Goal: Information Seeking & Learning: Learn about a topic

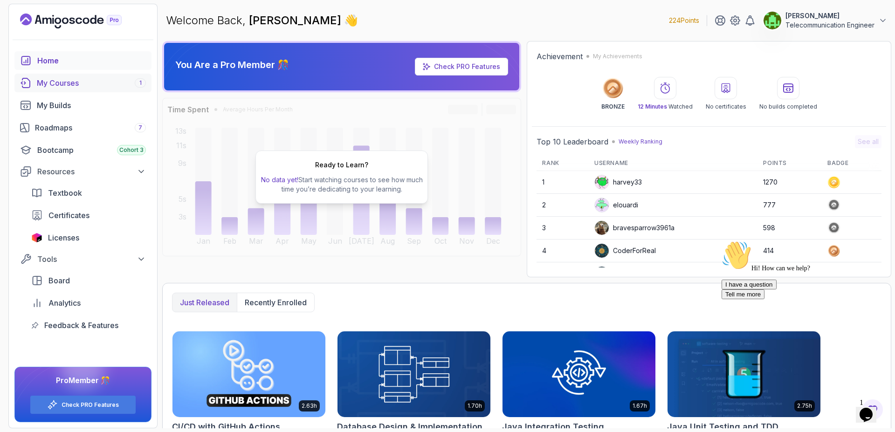
click at [133, 84] on div "My Courses 1" at bounding box center [91, 82] width 109 height 11
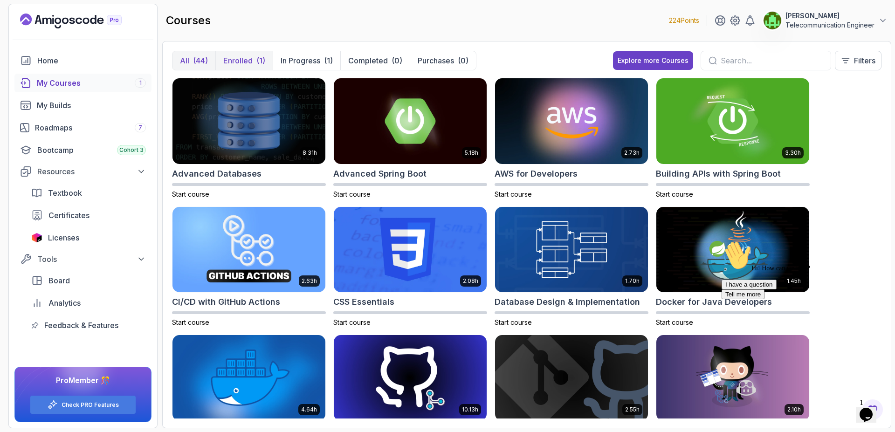
click at [237, 66] on p "Enrolled" at bounding box center [237, 60] width 29 height 11
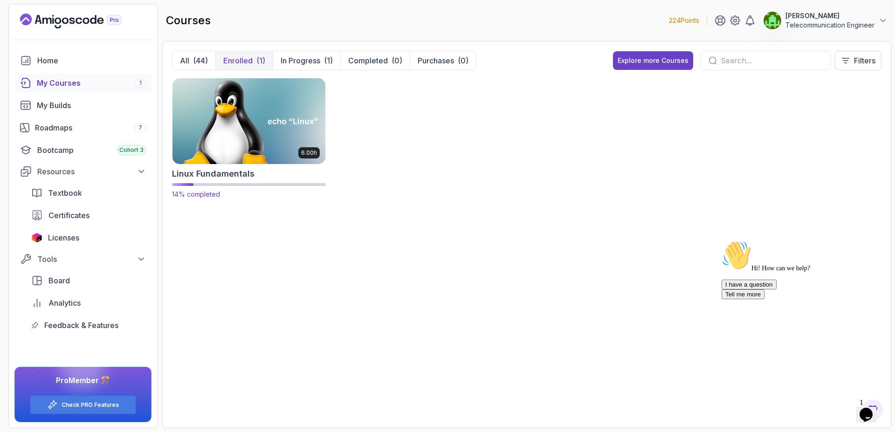
click at [248, 107] on img at bounding box center [249, 121] width 160 height 90
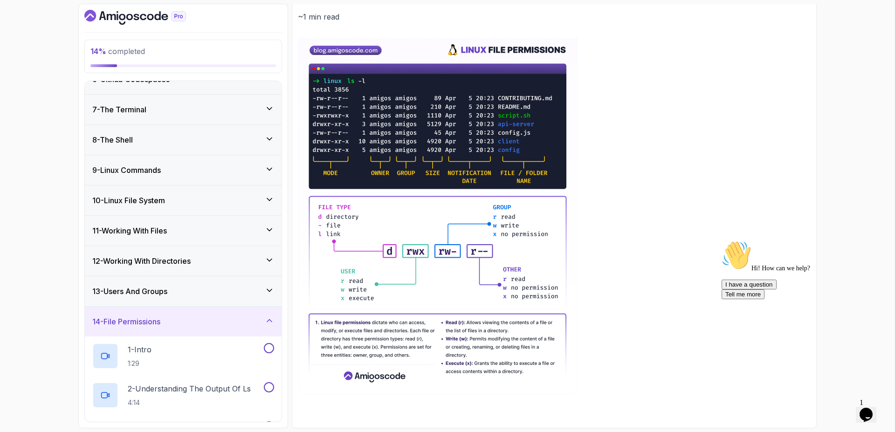
scroll to position [188, 0]
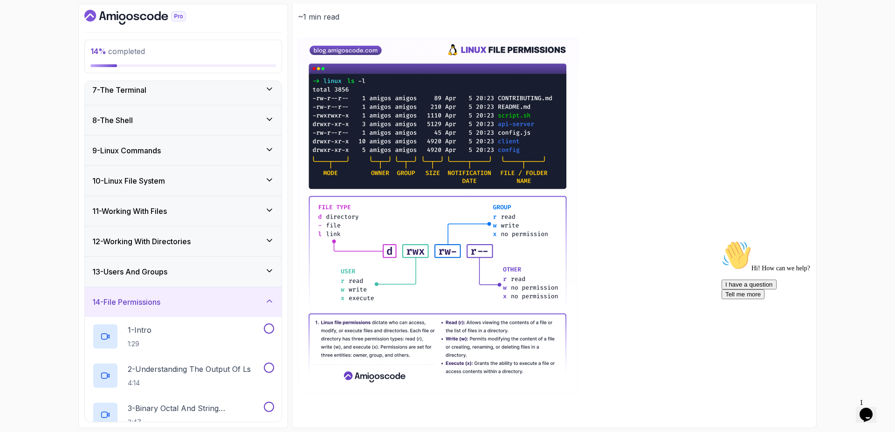
click at [266, 183] on icon at bounding box center [269, 179] width 9 height 9
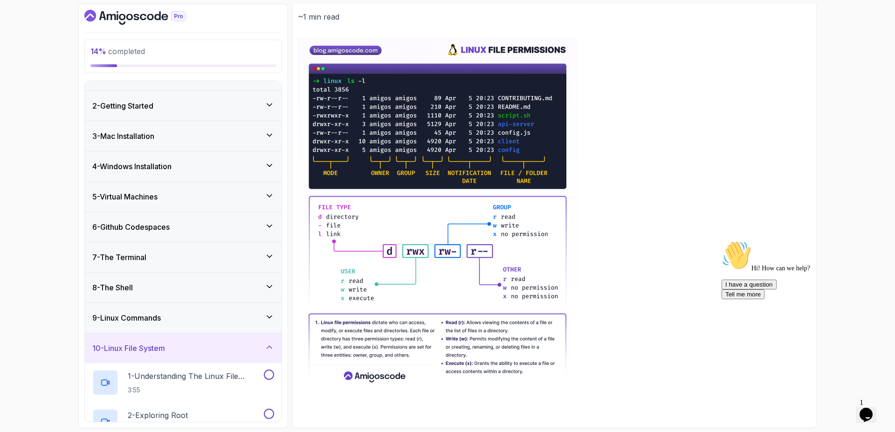
scroll to position [20, 0]
click at [222, 207] on div "5 - Virtual Machines" at bounding box center [183, 197] width 197 height 30
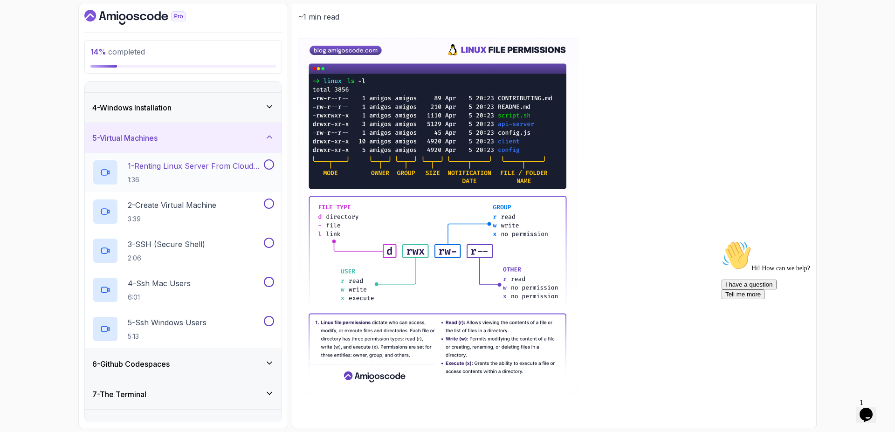
scroll to position [78, 0]
click at [111, 181] on div at bounding box center [105, 174] width 26 height 26
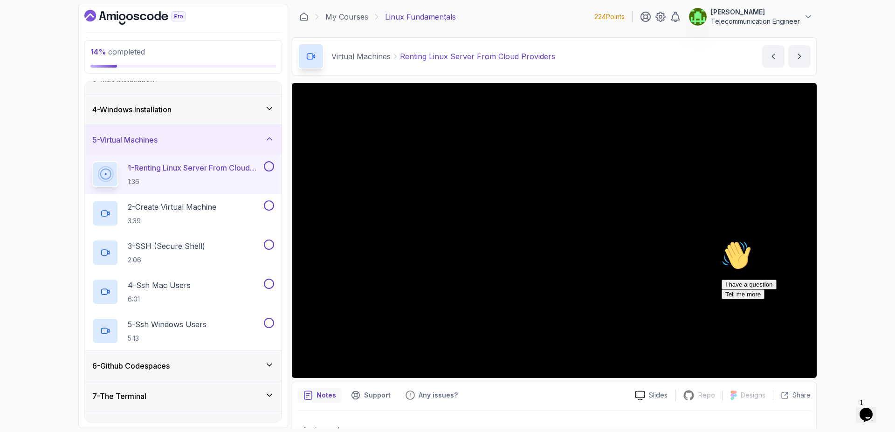
click at [725, 272] on div "Hi! How can we help?" at bounding box center [806, 257] width 168 height 32
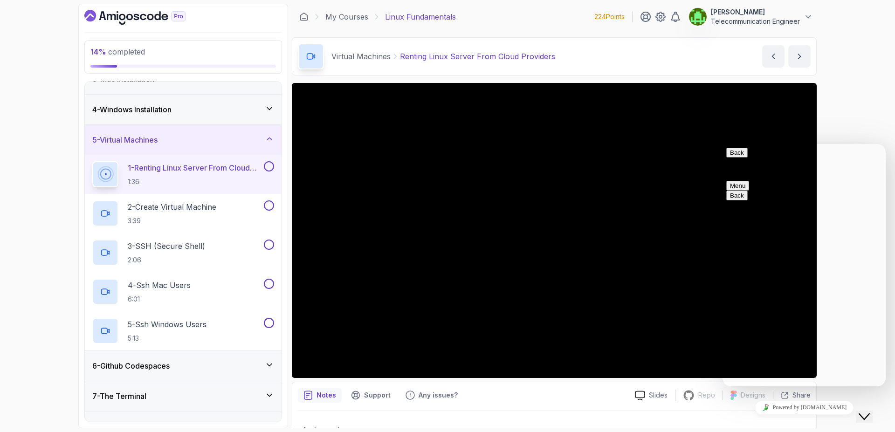
click at [749, 181] on button "Menu" at bounding box center [738, 186] width 23 height 10
click at [739, 158] on button "Back" at bounding box center [737, 153] width 21 height 10
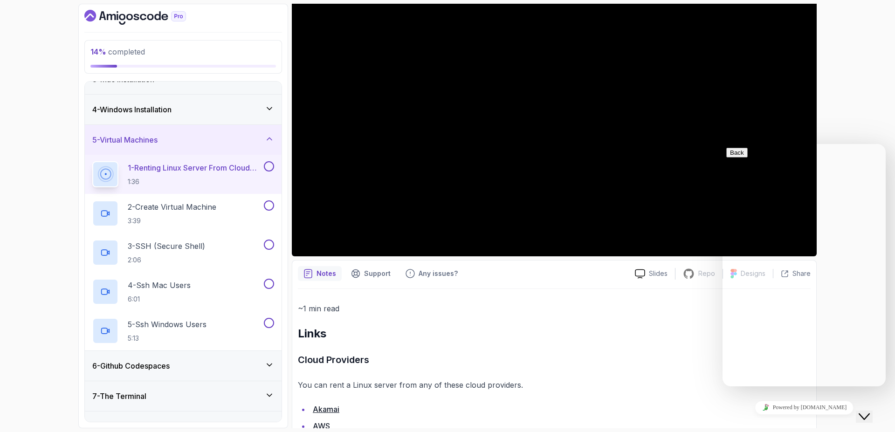
scroll to position [126, 0]
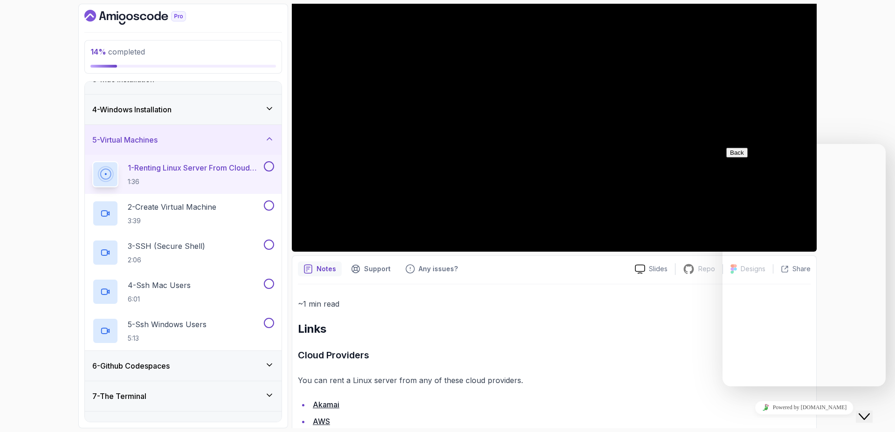
click at [870, 411] on icon "Close Chat This icon closes the chat window." at bounding box center [864, 416] width 11 height 11
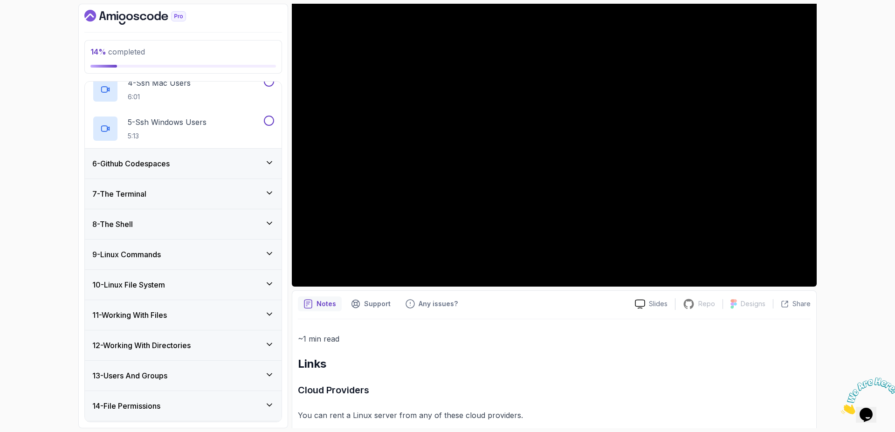
scroll to position [310, 0]
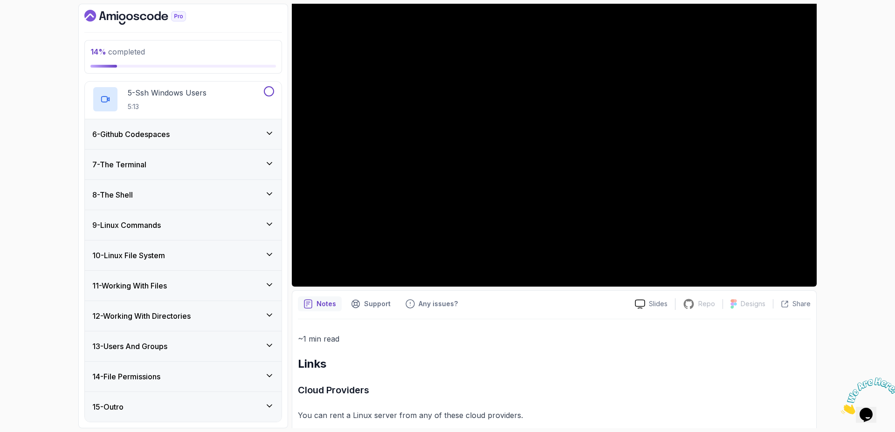
click at [214, 132] on div "6 - Github Codespaces" at bounding box center [183, 134] width 182 height 11
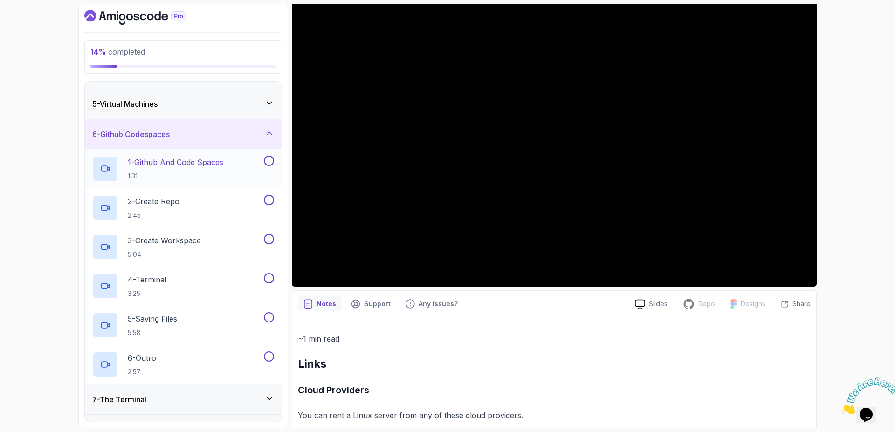
click at [211, 170] on h2 "1 - Github And Code Spaces 1:31" at bounding box center [176, 169] width 96 height 24
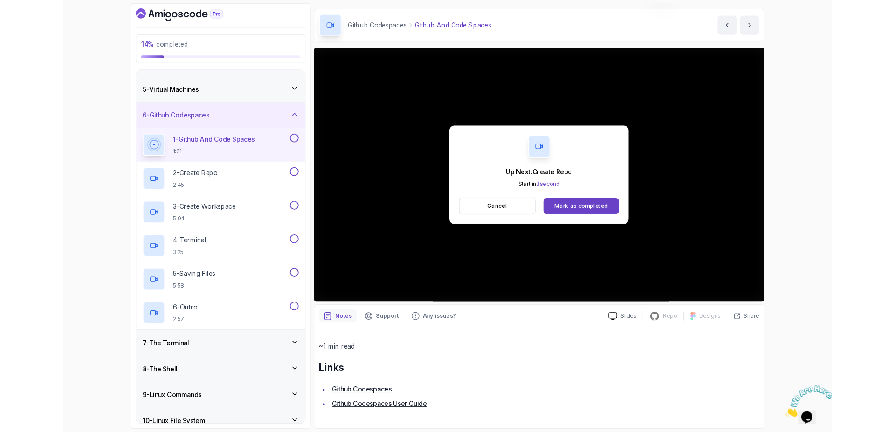
scroll to position [40, 0]
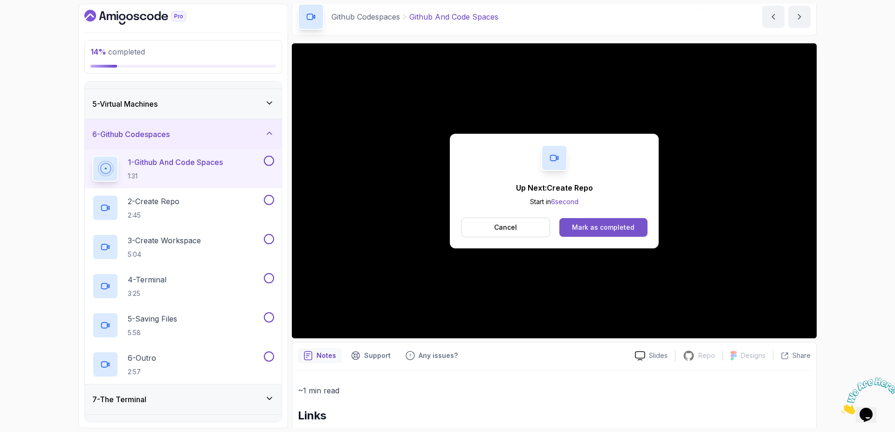
click at [614, 226] on div "Mark as completed" at bounding box center [603, 227] width 62 height 9
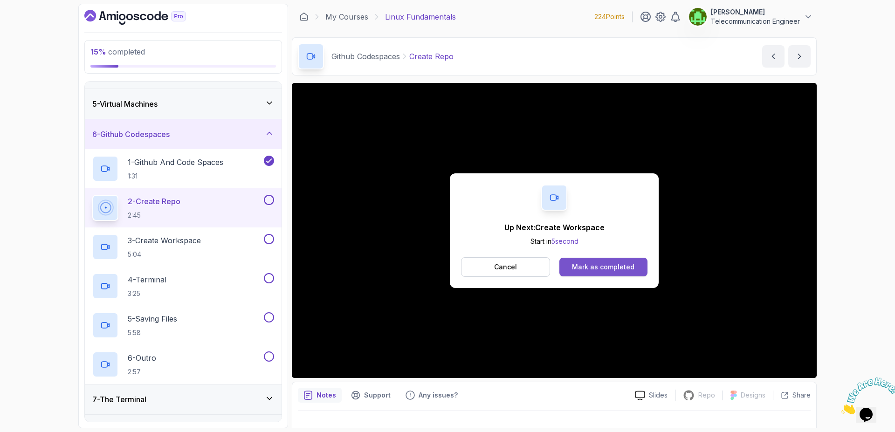
click at [631, 267] on div "Mark as completed" at bounding box center [603, 267] width 62 height 9
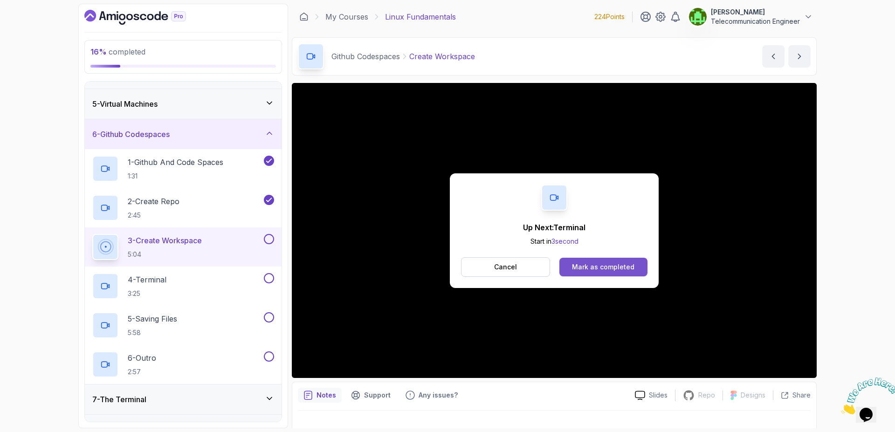
click at [605, 267] on div "Mark as completed" at bounding box center [603, 267] width 62 height 9
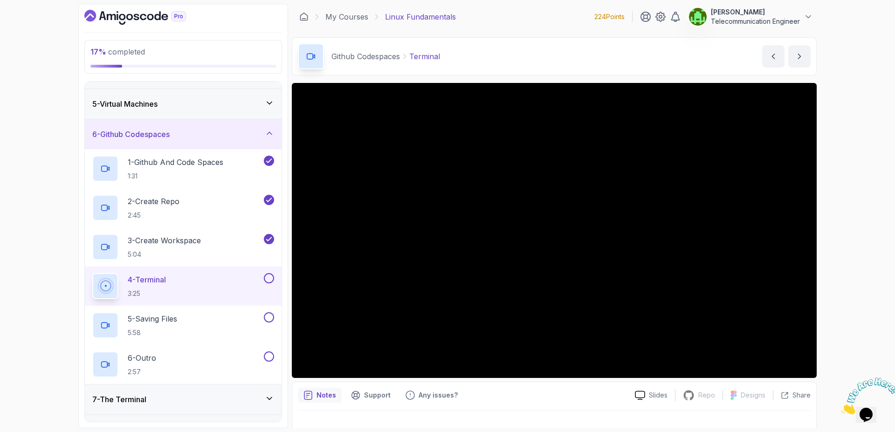
click at [271, 278] on button at bounding box center [269, 278] width 10 height 10
click at [269, 317] on button at bounding box center [269, 317] width 10 height 10
click at [269, 357] on button at bounding box center [269, 357] width 10 height 10
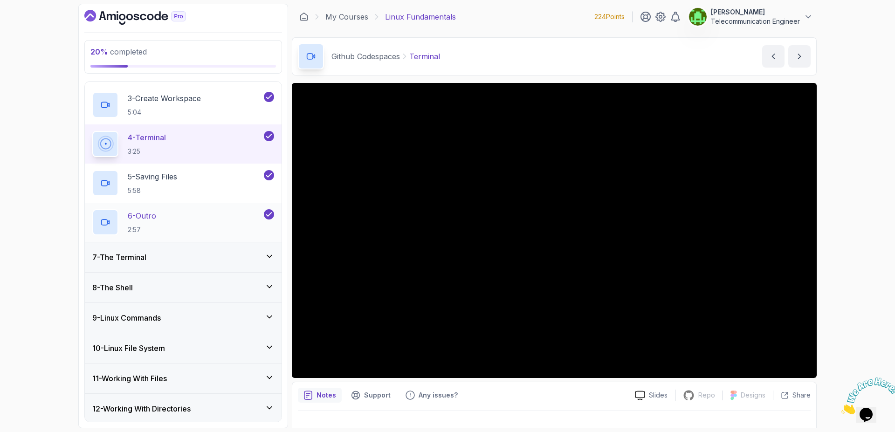
scroll to position [256, 0]
click at [266, 250] on div "7 - The Terminal" at bounding box center [183, 257] width 197 height 30
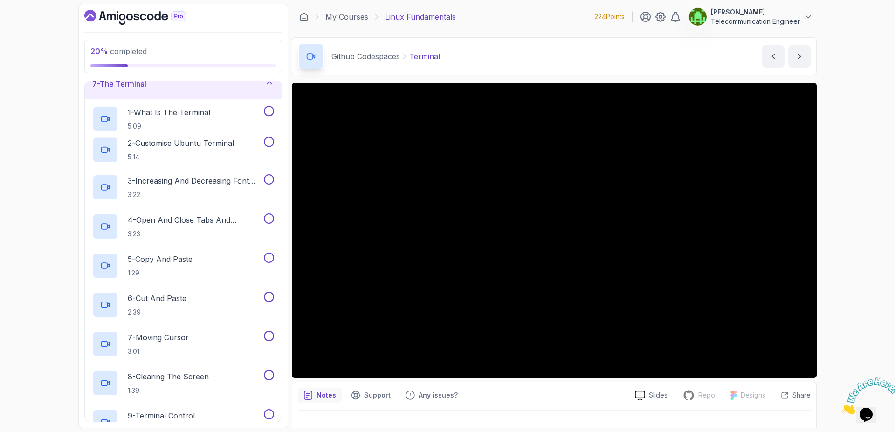
scroll to position [114, 0]
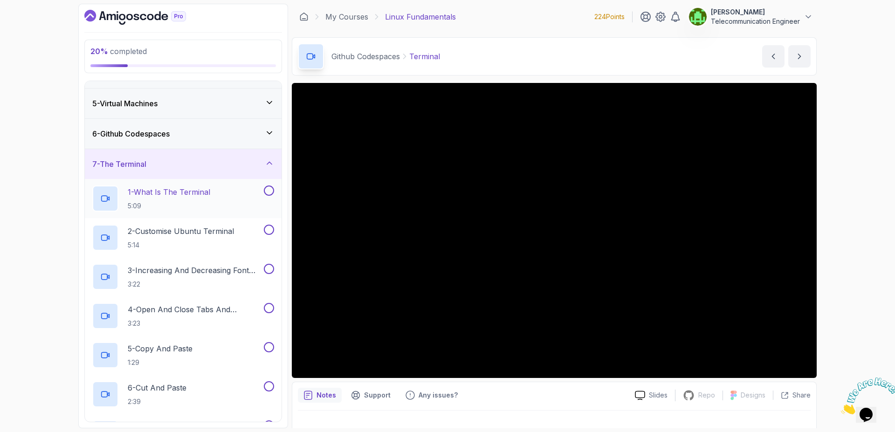
click at [241, 207] on div "1 - What Is The Terminal 5:09" at bounding box center [177, 199] width 170 height 26
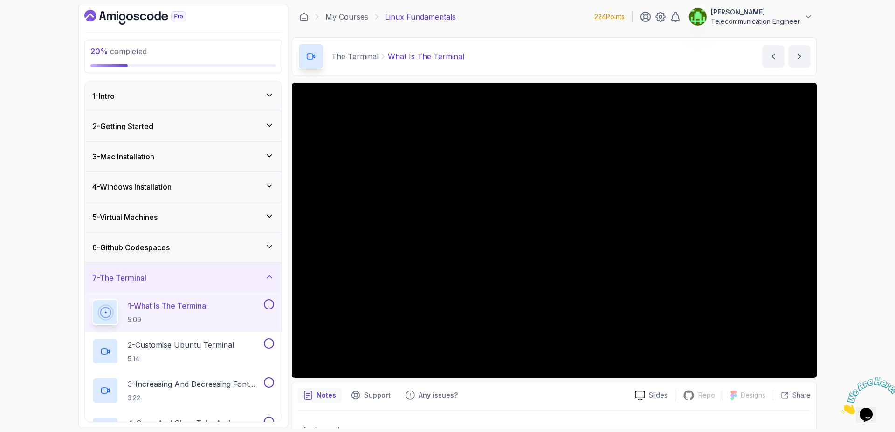
click at [269, 99] on icon at bounding box center [269, 94] width 9 height 9
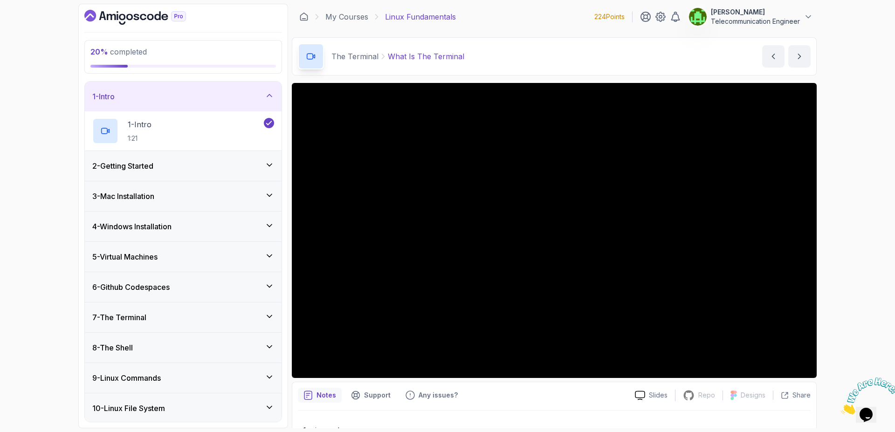
click at [269, 99] on icon at bounding box center [269, 95] width 9 height 9
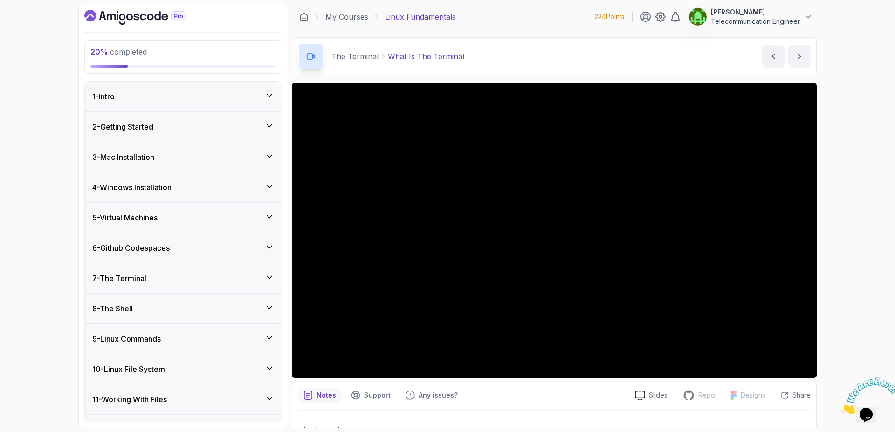
click at [273, 122] on icon at bounding box center [269, 125] width 9 height 9
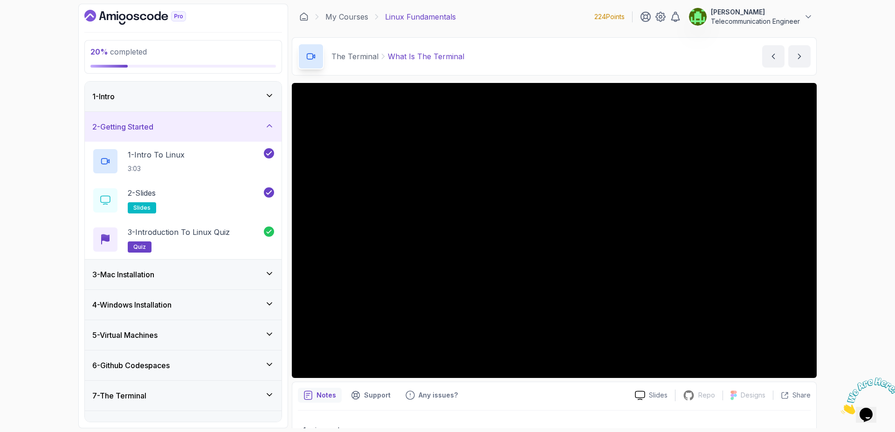
click at [273, 122] on icon at bounding box center [269, 125] width 9 height 9
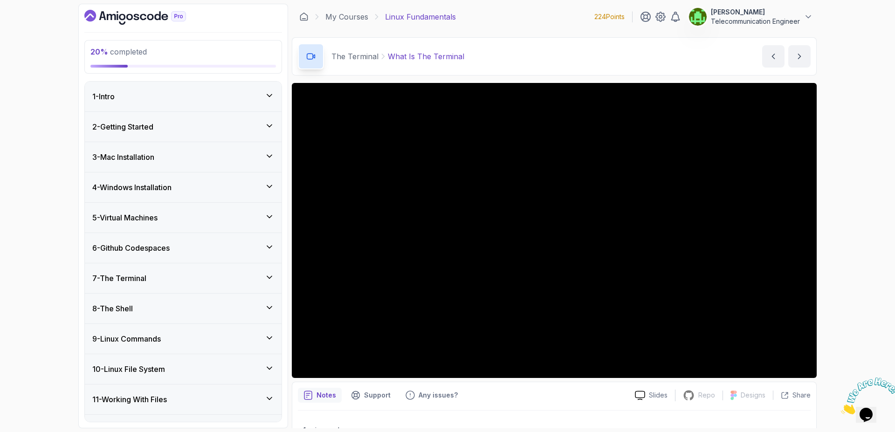
click at [273, 150] on div "3 - Mac Installation" at bounding box center [183, 157] width 197 height 30
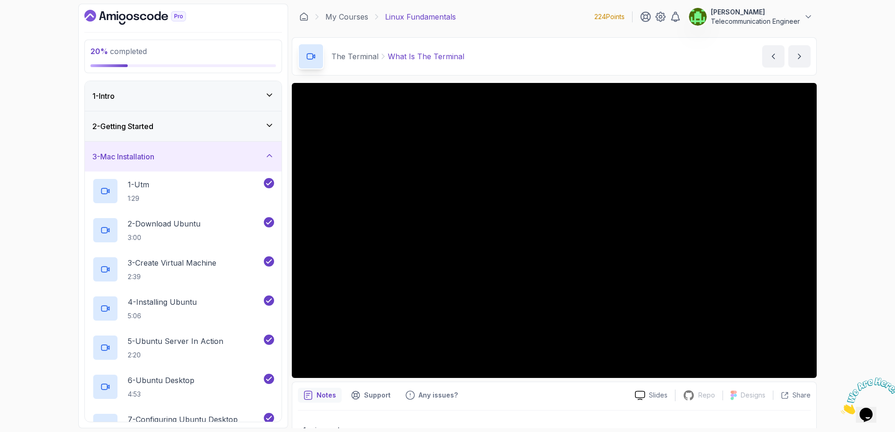
click at [272, 159] on icon at bounding box center [269, 155] width 9 height 9
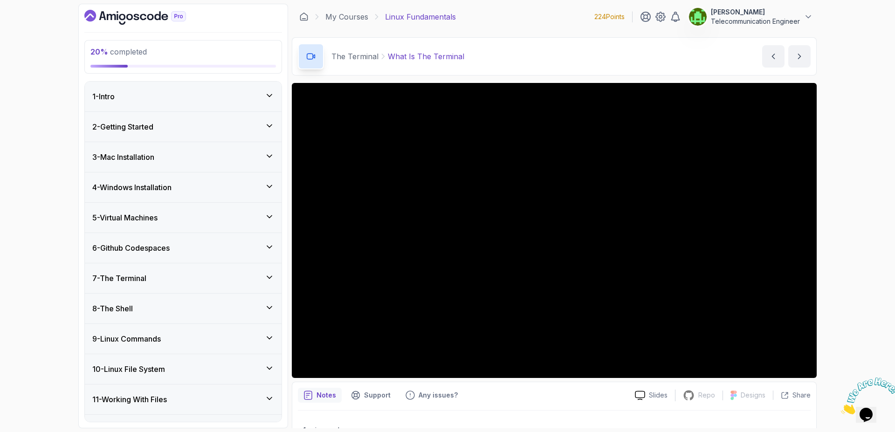
click at [271, 186] on icon at bounding box center [269, 186] width 5 height 2
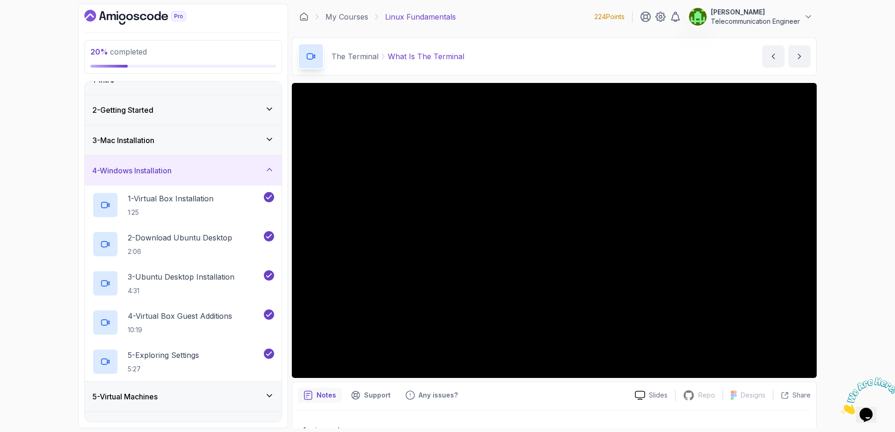
scroll to position [16, 0]
click at [270, 178] on div "4 - Windows Installation" at bounding box center [183, 172] width 197 height 30
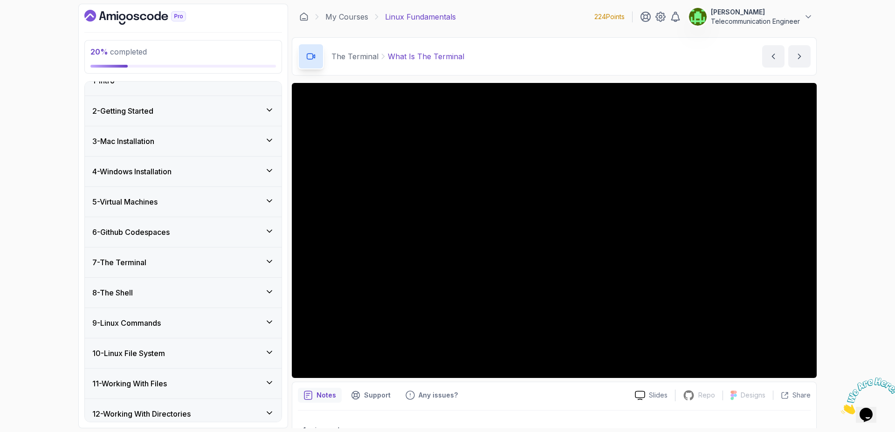
click at [270, 193] on div "5 - Virtual Machines" at bounding box center [183, 202] width 197 height 30
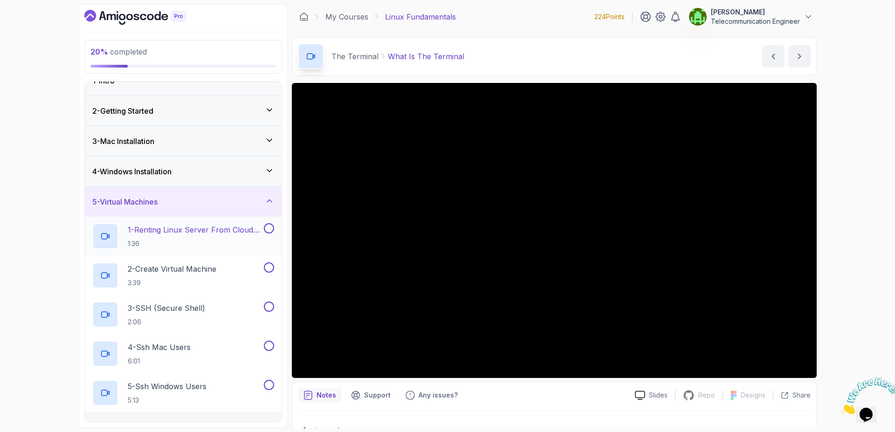
click at [275, 229] on div "1 - Renting Linux Server From Cloud Providers 1:36" at bounding box center [183, 236] width 197 height 39
click at [270, 229] on button at bounding box center [269, 228] width 10 height 10
click at [271, 270] on button at bounding box center [269, 268] width 10 height 10
click at [271, 304] on button at bounding box center [269, 307] width 10 height 10
click at [271, 350] on button at bounding box center [269, 346] width 10 height 10
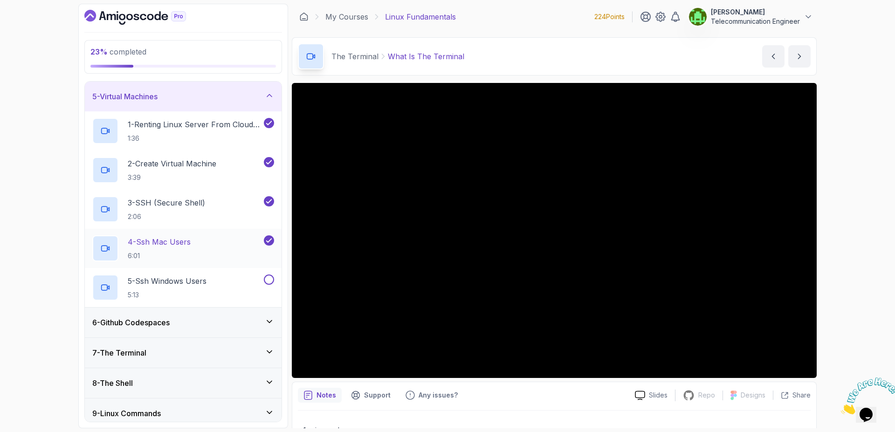
scroll to position [143, 0]
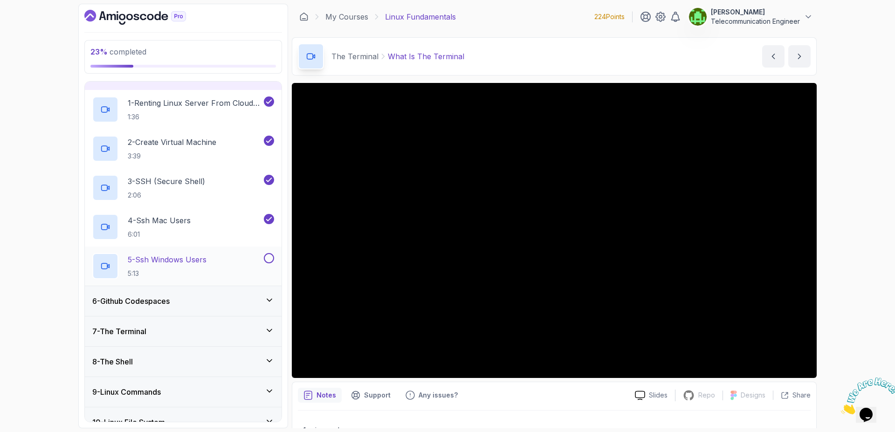
click at [265, 262] on button at bounding box center [269, 258] width 10 height 10
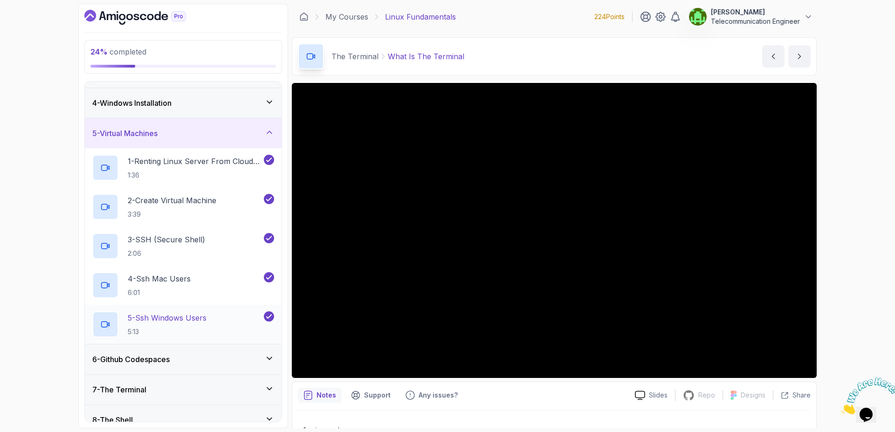
scroll to position [57, 0]
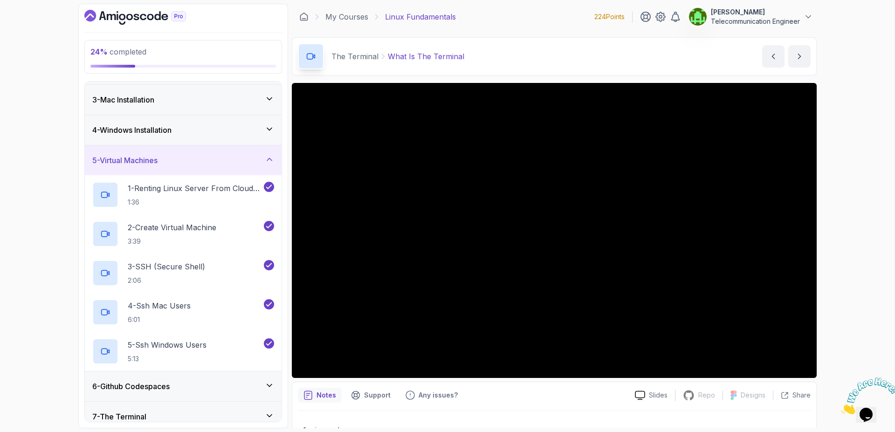
click at [248, 169] on div "5 - Virtual Machines" at bounding box center [183, 160] width 197 height 30
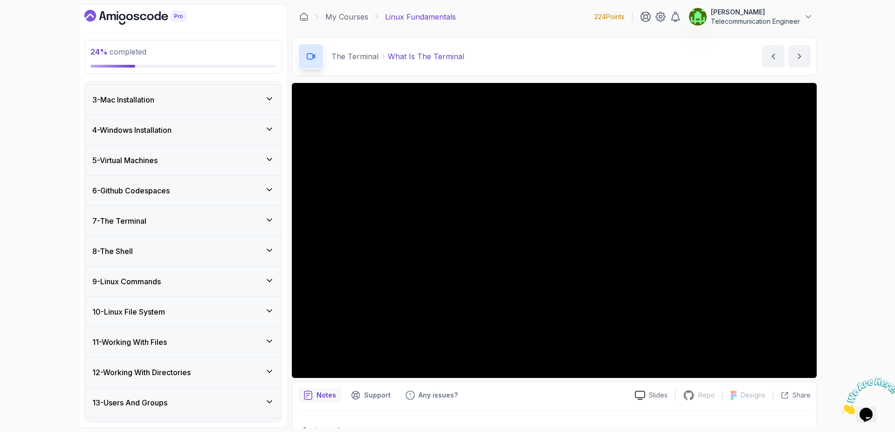
click at [264, 193] on div "6 - Github Codespaces" at bounding box center [183, 190] width 182 height 11
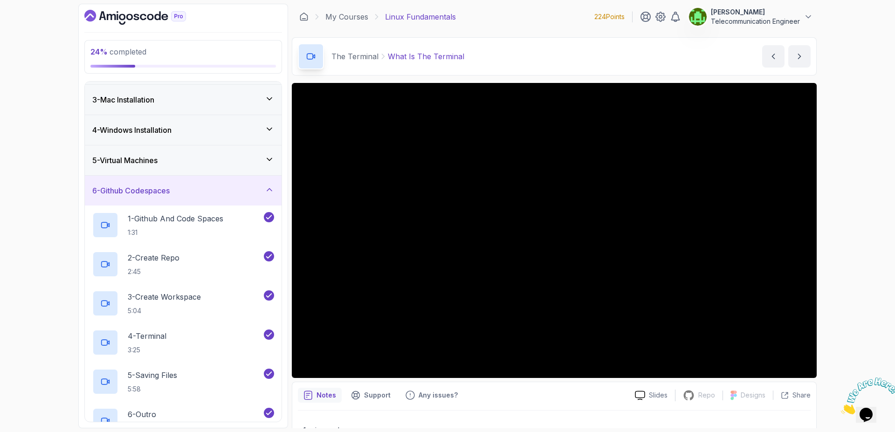
click at [264, 193] on div "6 - Github Codespaces" at bounding box center [183, 190] width 182 height 11
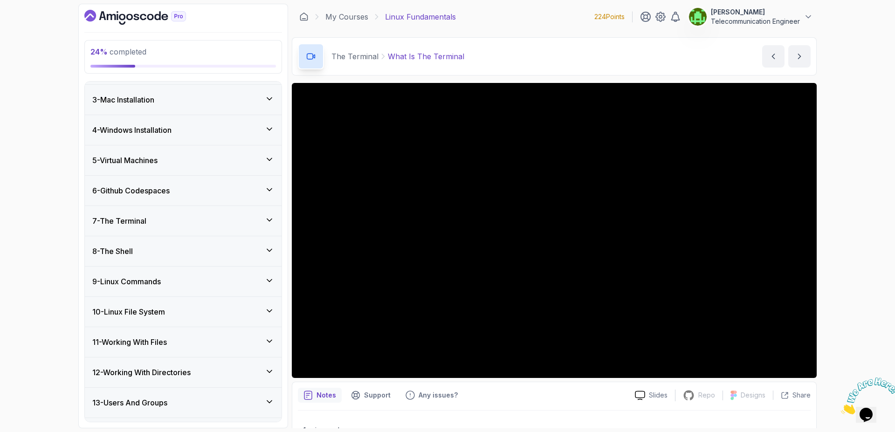
click at [253, 220] on div "7 - The Terminal" at bounding box center [183, 220] width 182 height 11
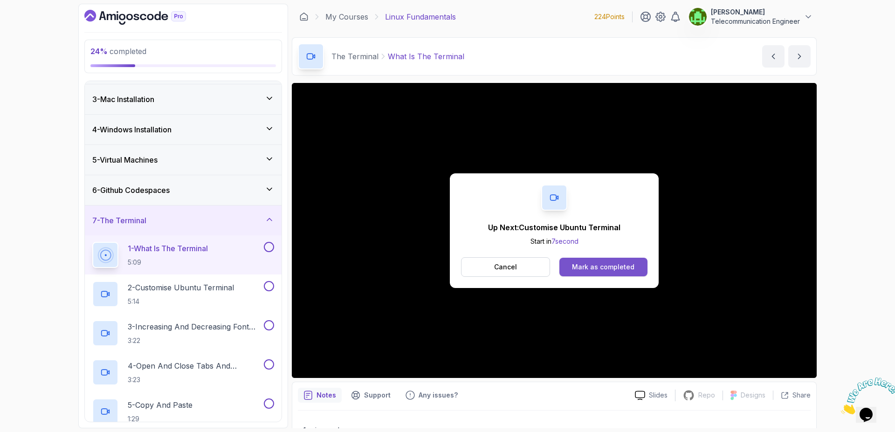
click at [621, 267] on div "Mark as completed" at bounding box center [603, 267] width 62 height 9
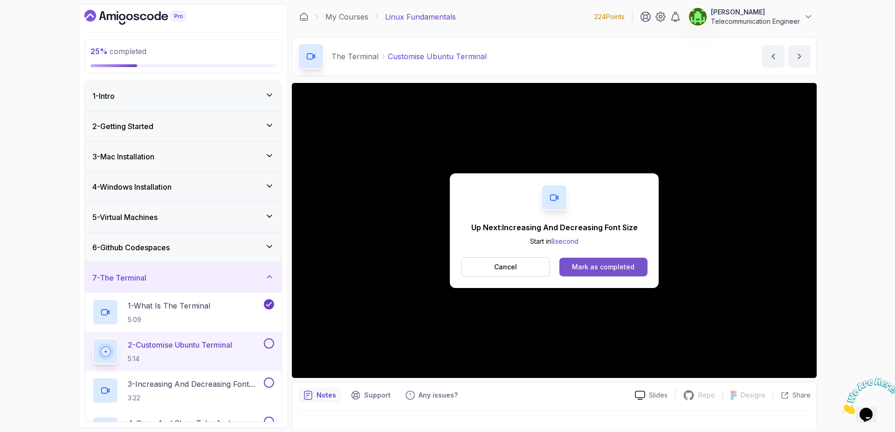
click at [617, 273] on button "Mark as completed" at bounding box center [604, 267] width 88 height 19
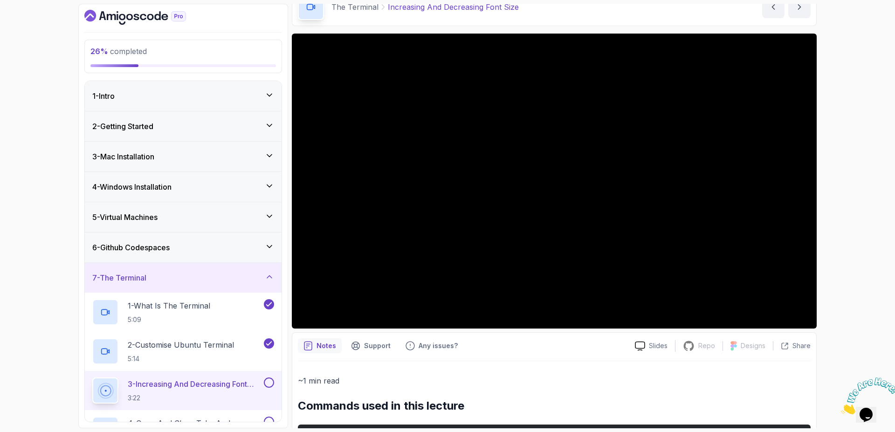
scroll to position [49, 0]
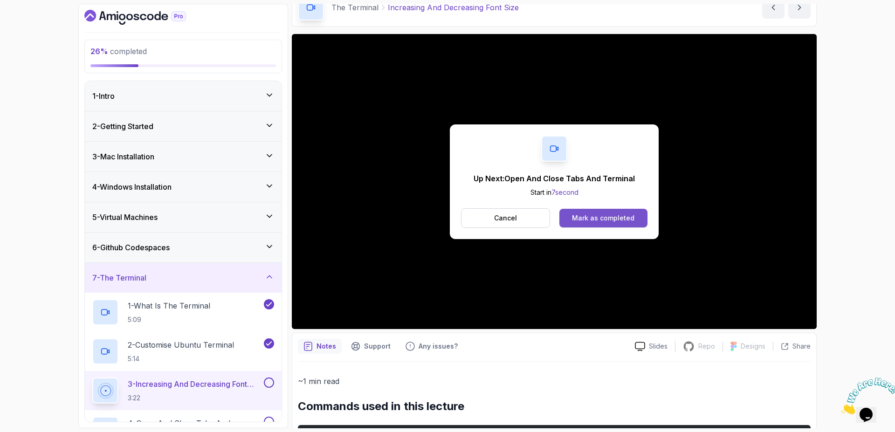
click at [603, 224] on button "Mark as completed" at bounding box center [604, 218] width 88 height 19
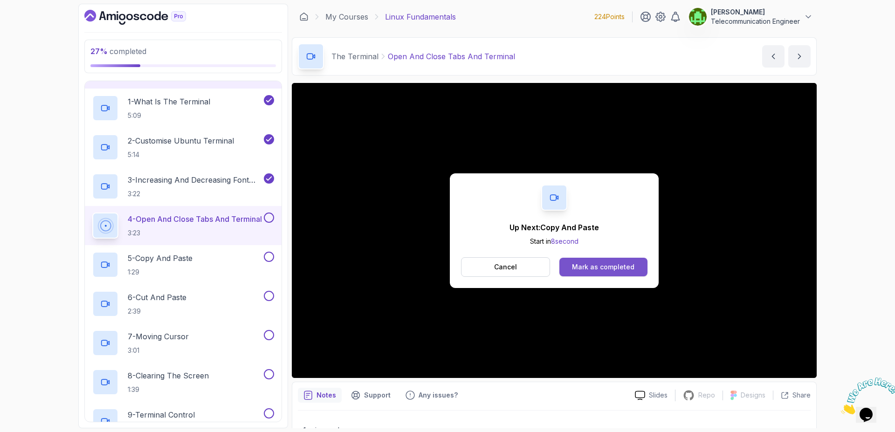
click at [609, 270] on div "Mark as completed" at bounding box center [603, 267] width 62 height 9
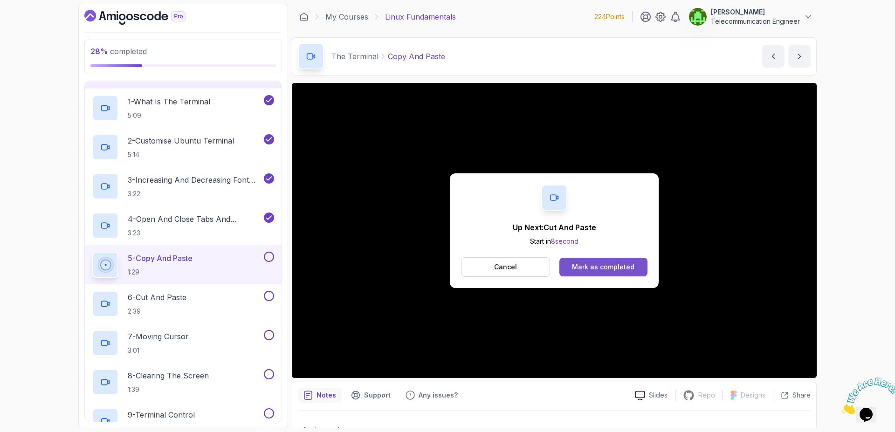
click at [596, 269] on div "Mark as completed" at bounding box center [603, 267] width 62 height 9
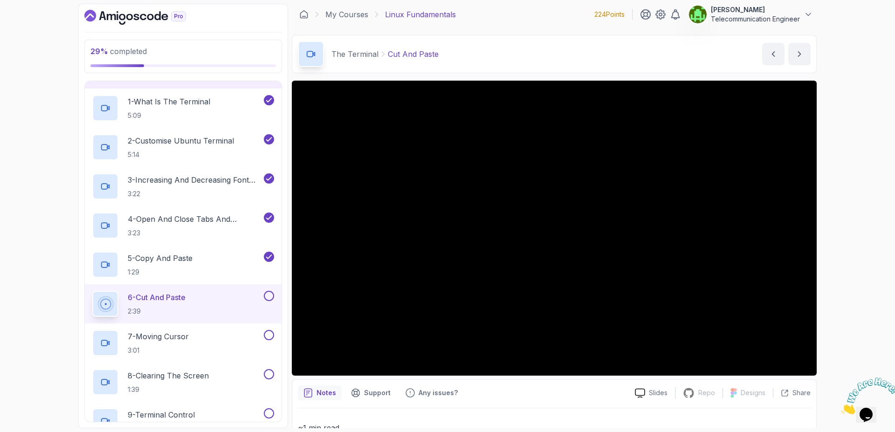
scroll to position [1, 0]
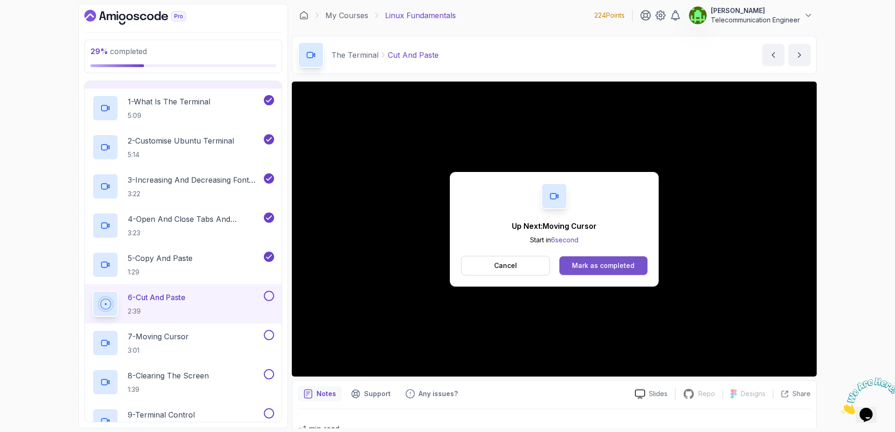
click at [613, 266] on div "Mark as completed" at bounding box center [603, 265] width 62 height 9
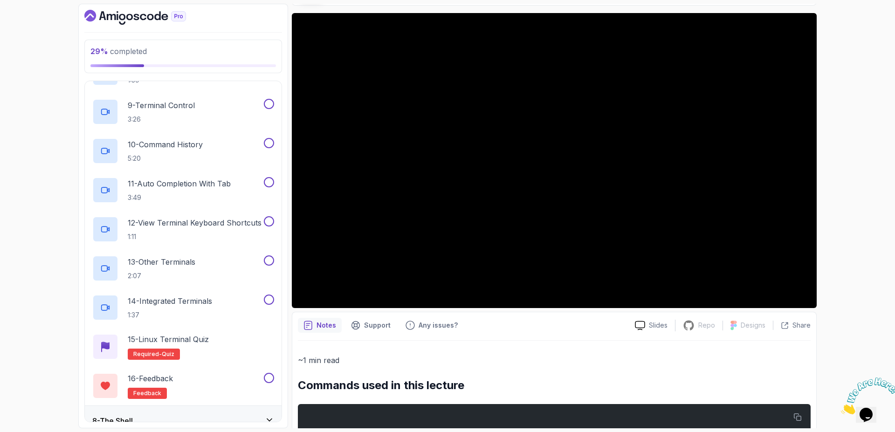
scroll to position [515, 0]
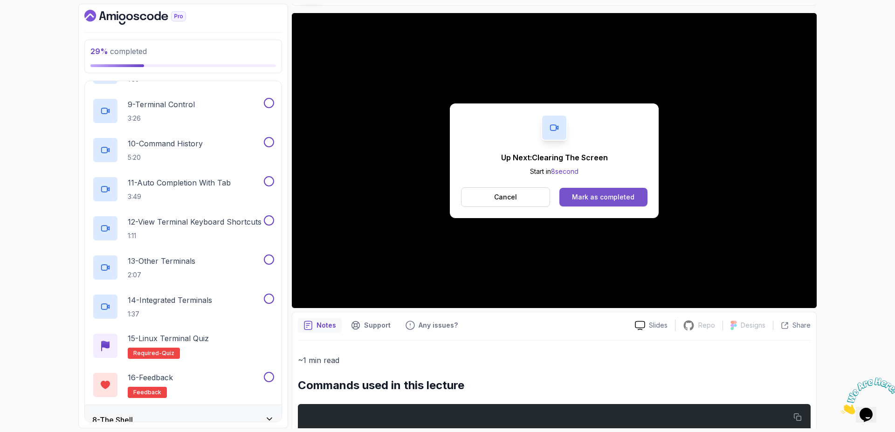
click at [617, 197] on div "Mark as completed" at bounding box center [603, 197] width 62 height 9
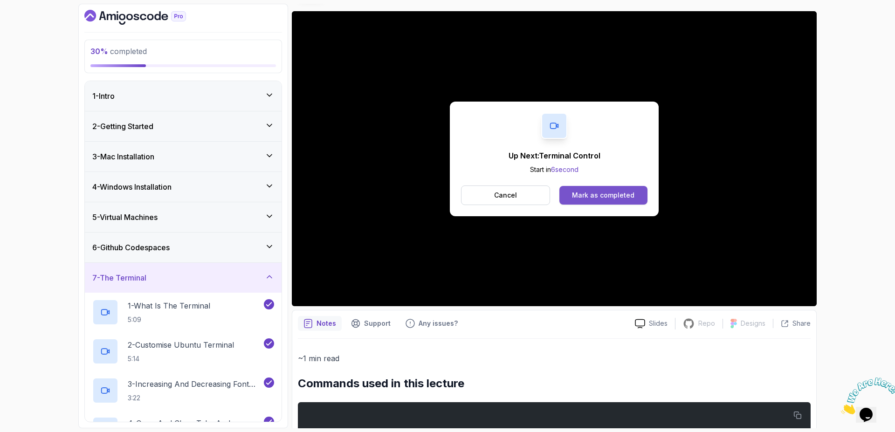
click at [632, 197] on div "Mark as completed" at bounding box center [603, 195] width 62 height 9
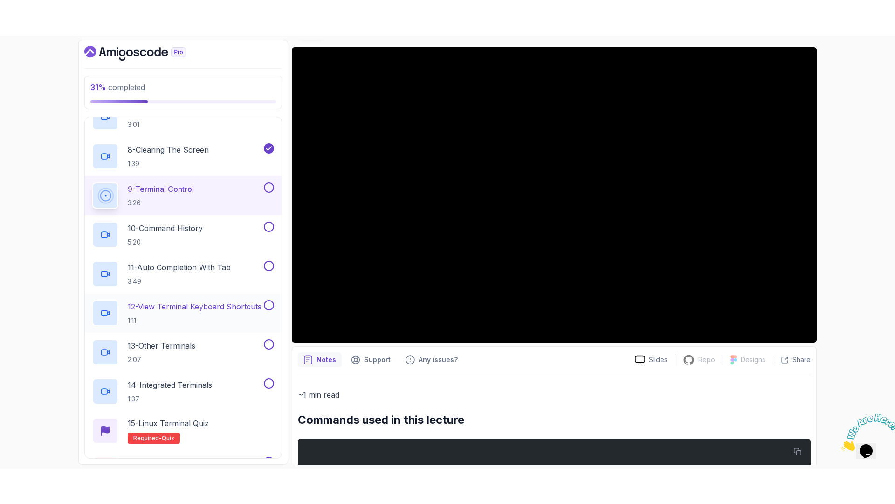
scroll to position [454, 0]
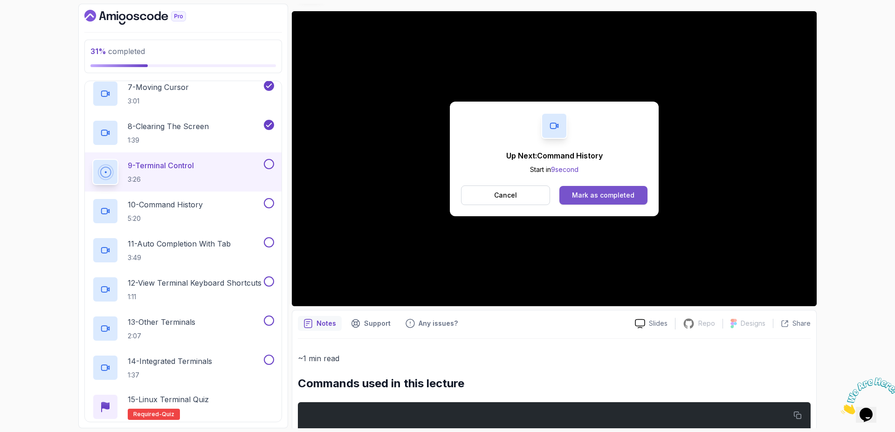
click at [628, 194] on div "Mark as completed" at bounding box center [603, 195] width 62 height 9
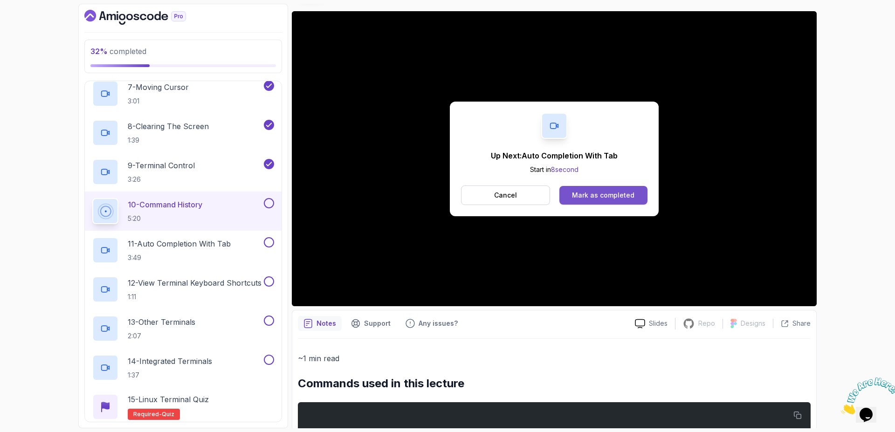
click at [622, 198] on div "Mark as completed" at bounding box center [603, 195] width 62 height 9
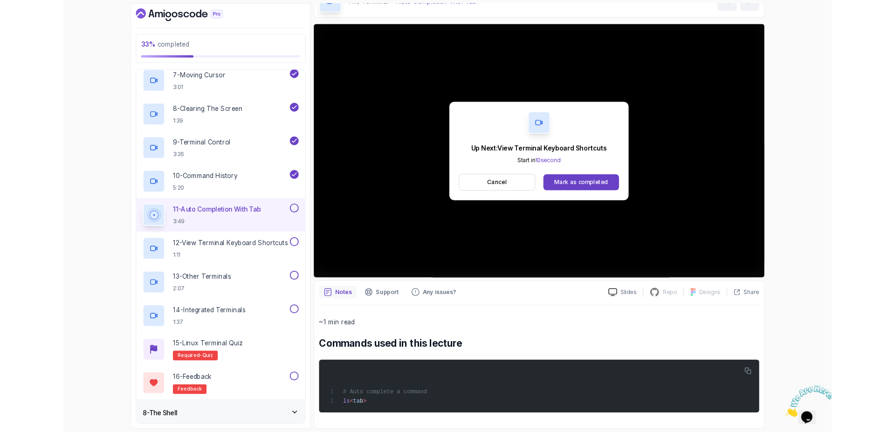
scroll to position [72, 0]
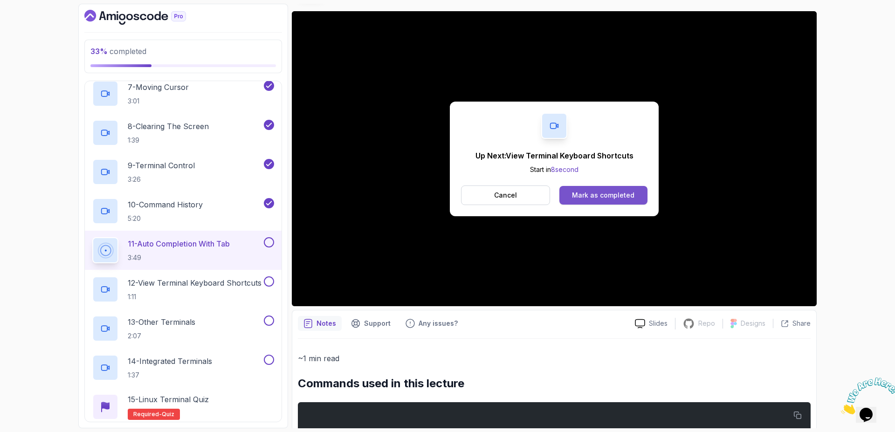
click at [615, 201] on button "Mark as completed" at bounding box center [604, 195] width 88 height 19
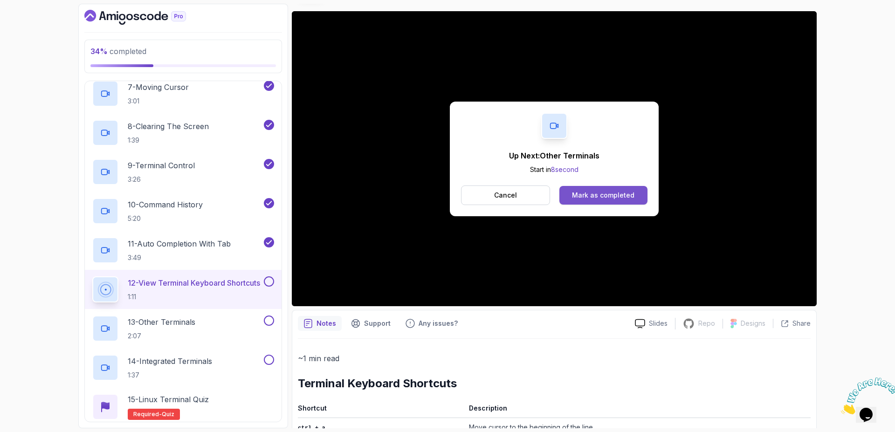
click at [600, 201] on button "Mark as completed" at bounding box center [604, 195] width 88 height 19
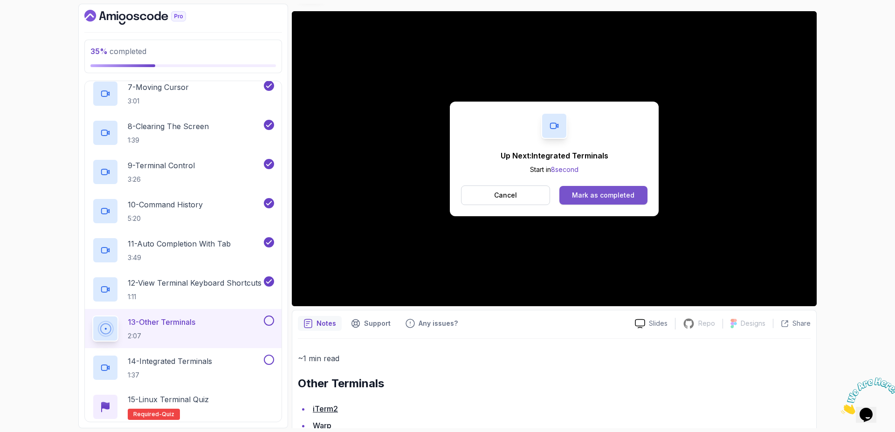
click at [625, 197] on div "Mark as completed" at bounding box center [603, 195] width 62 height 9
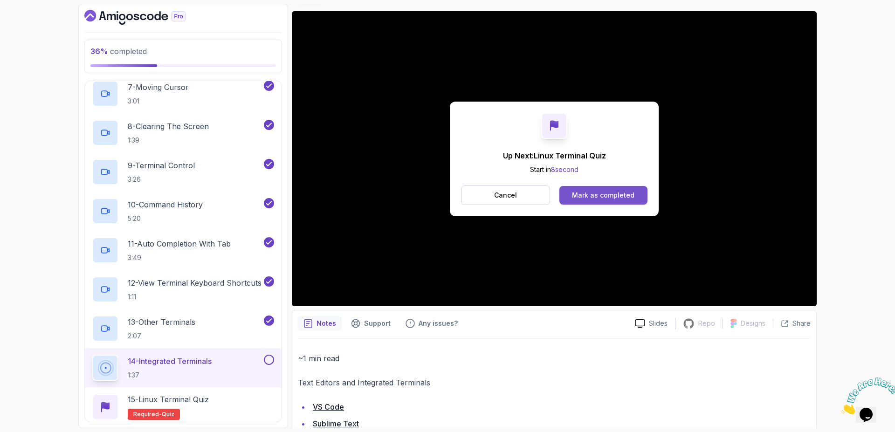
click at [592, 197] on div "Mark as completed" at bounding box center [603, 195] width 62 height 9
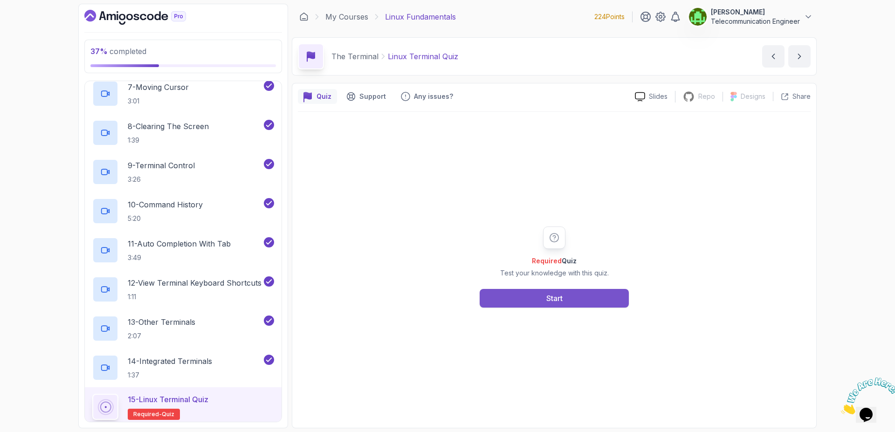
click at [513, 305] on button "Start" at bounding box center [554, 298] width 149 height 19
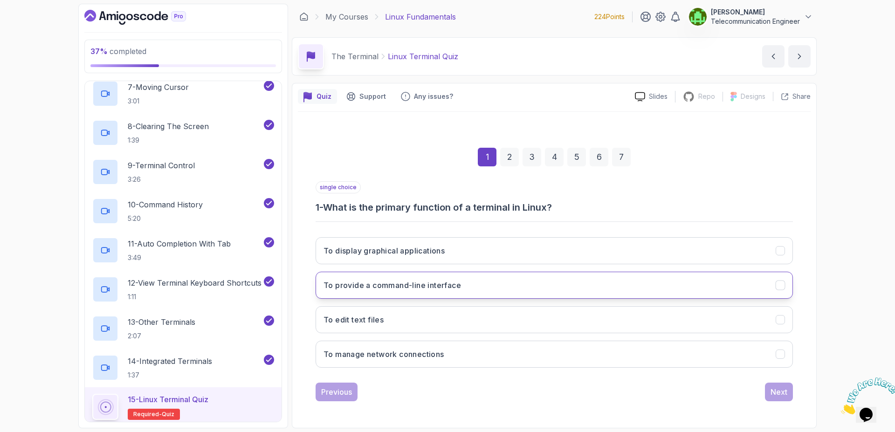
click at [481, 289] on button "To provide a command-line interface" at bounding box center [555, 285] width 478 height 27
click at [771, 395] on div "Next" at bounding box center [779, 392] width 17 height 11
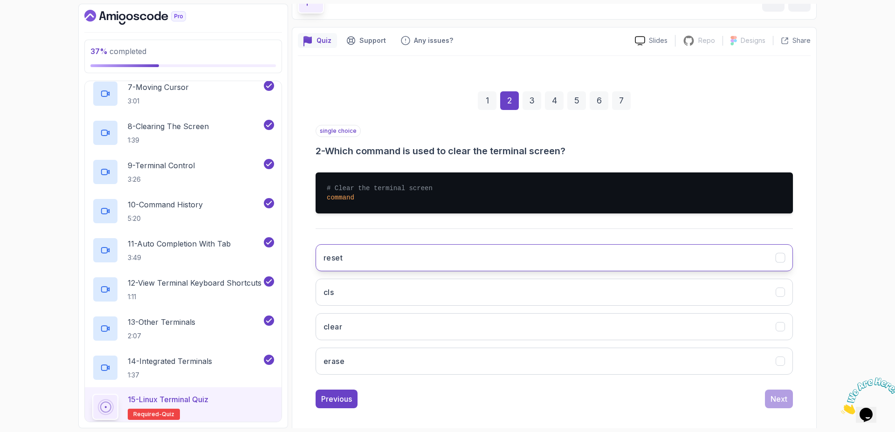
scroll to position [62, 0]
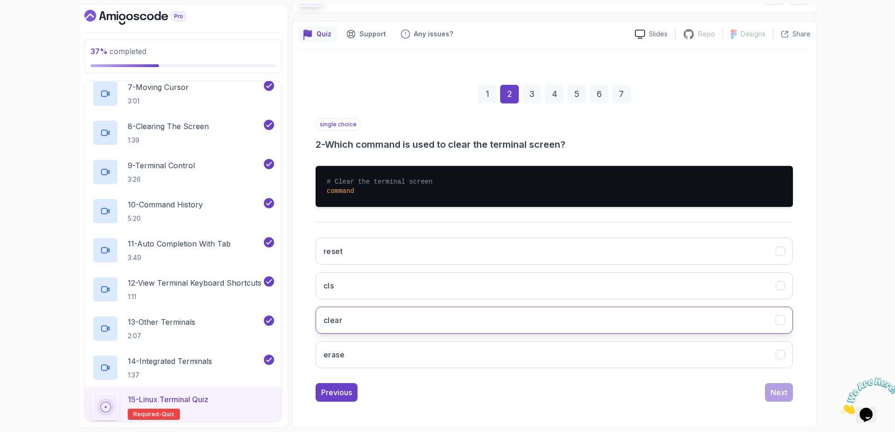
click at [684, 330] on button "clear" at bounding box center [555, 320] width 478 height 27
click at [775, 393] on div "Next" at bounding box center [779, 392] width 17 height 11
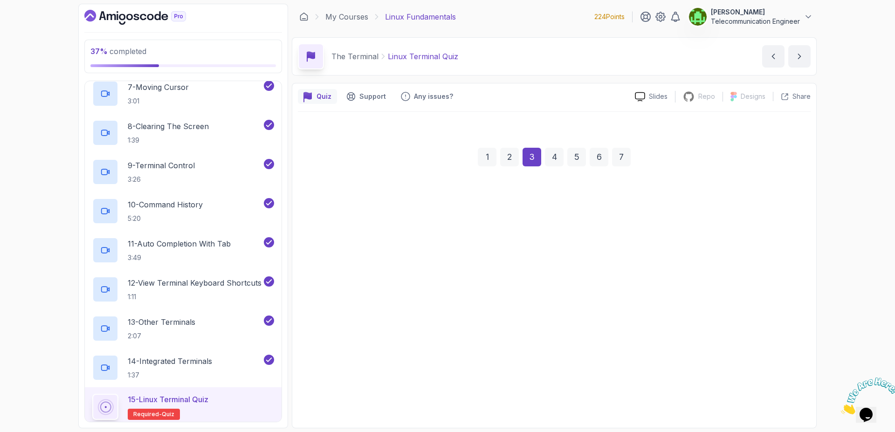
scroll to position [0, 0]
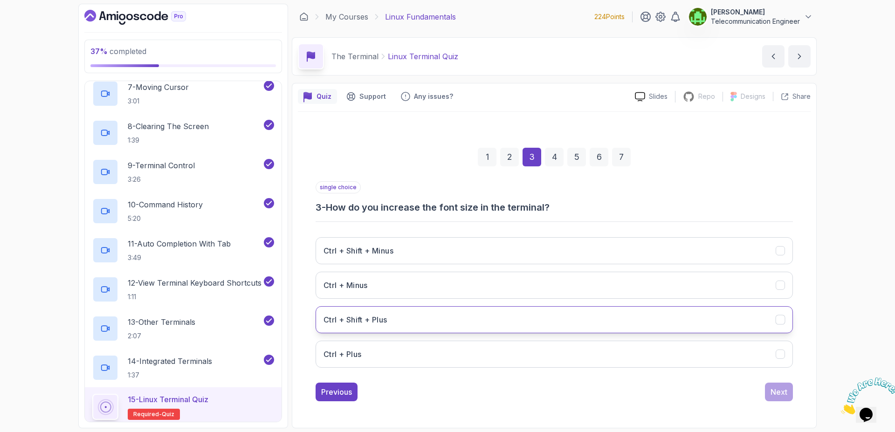
click at [619, 324] on button "Ctrl + Shift + Plus" at bounding box center [555, 319] width 478 height 27
click at [775, 390] on div "Next" at bounding box center [779, 392] width 17 height 11
click at [542, 319] on button "Auto-completion" at bounding box center [555, 319] width 478 height 27
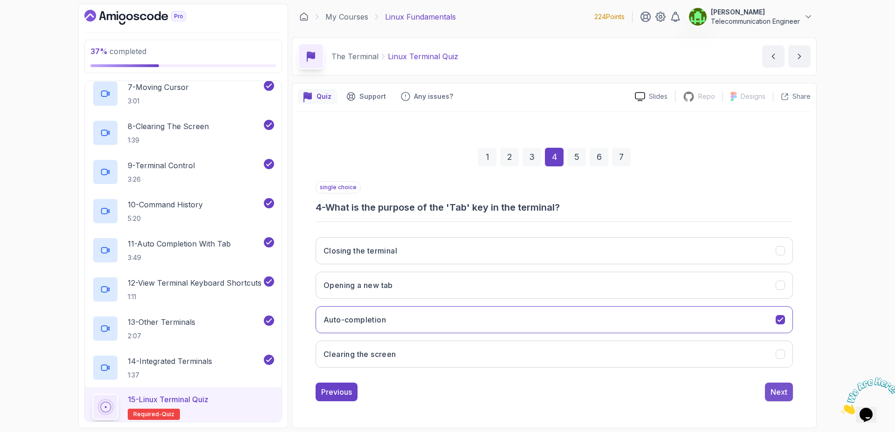
click at [778, 395] on div "Next" at bounding box center [779, 392] width 17 height 11
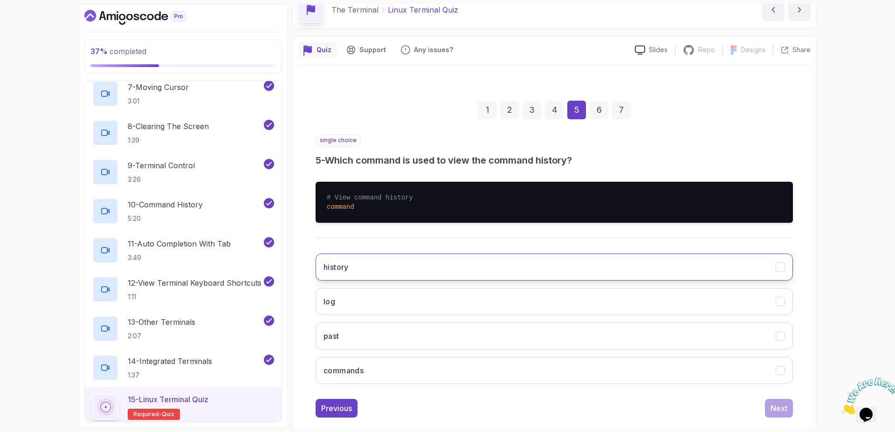
scroll to position [62, 0]
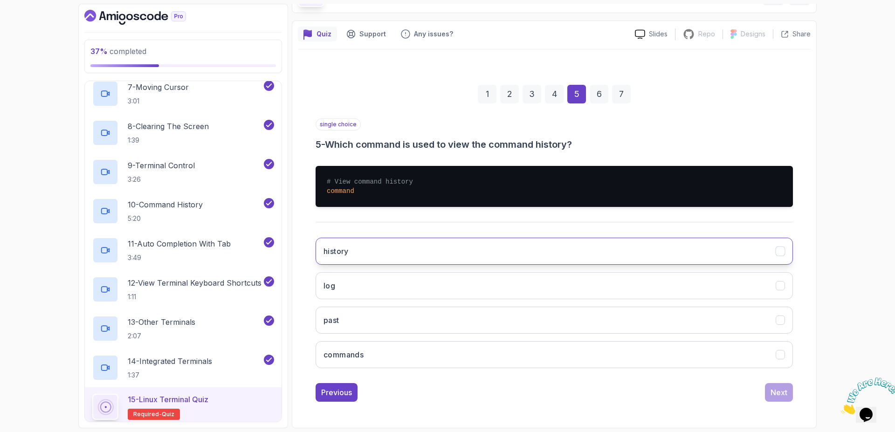
click at [644, 251] on button "history" at bounding box center [555, 251] width 478 height 27
click at [786, 390] on div "Next" at bounding box center [779, 392] width 17 height 11
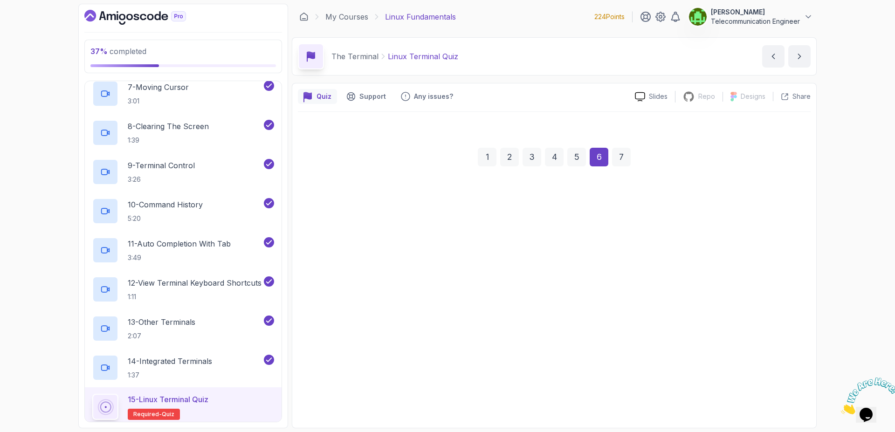
scroll to position [0, 0]
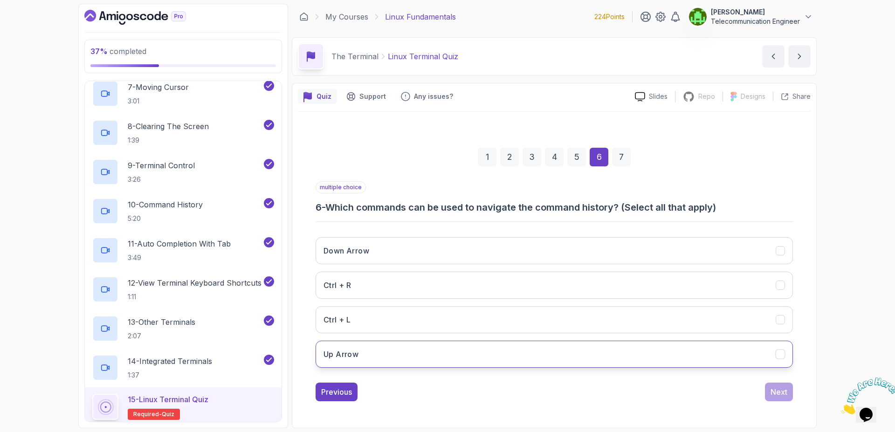
click at [555, 361] on button "Up Arrow" at bounding box center [555, 354] width 478 height 27
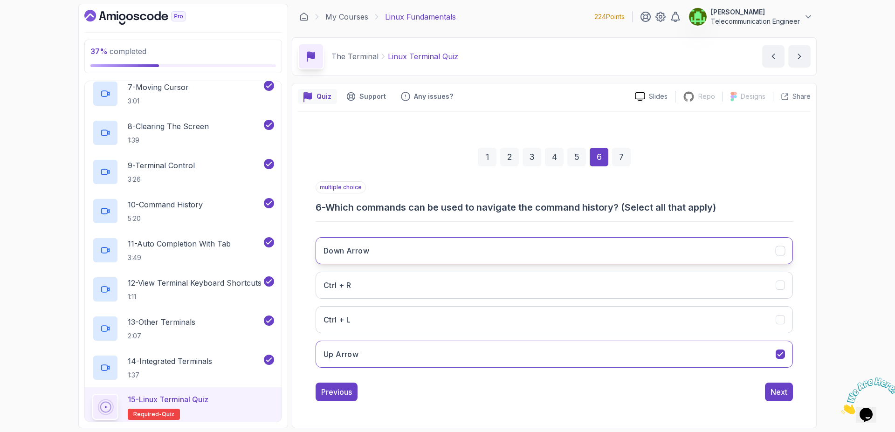
click at [513, 241] on button "Down Arrow" at bounding box center [555, 250] width 478 height 27
click at [523, 293] on button "Ctrl + R" at bounding box center [555, 285] width 478 height 27
click at [776, 396] on div "Next" at bounding box center [779, 392] width 17 height 11
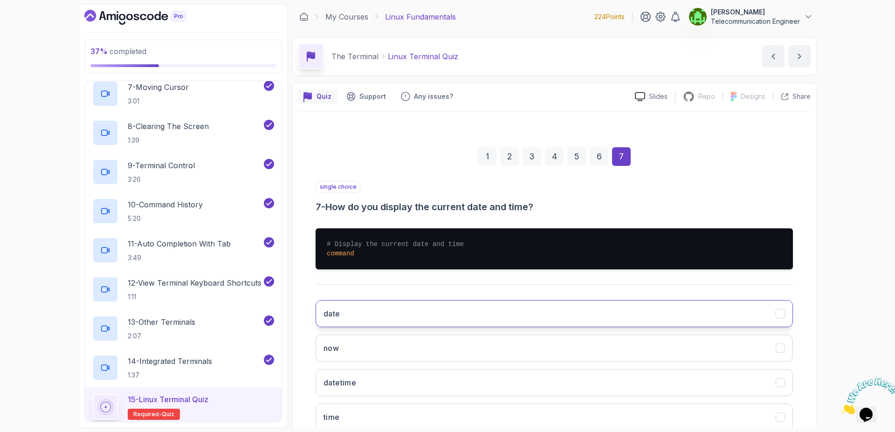
click at [732, 317] on button "date" at bounding box center [555, 313] width 478 height 27
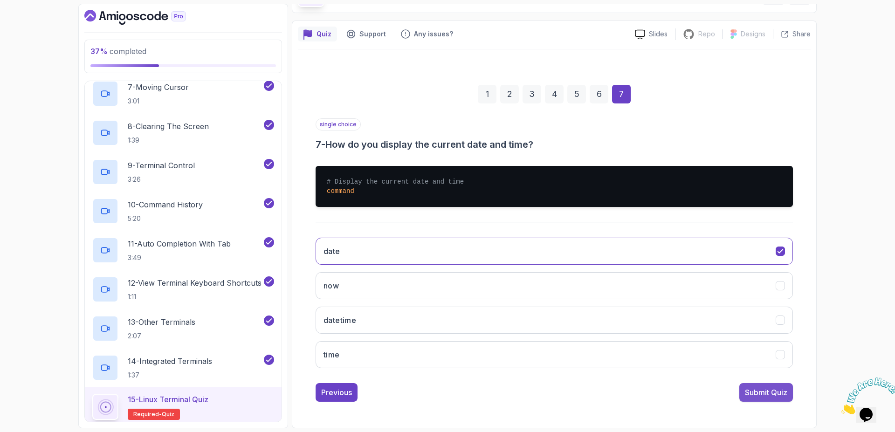
click at [776, 397] on div "Submit Quiz" at bounding box center [766, 392] width 42 height 11
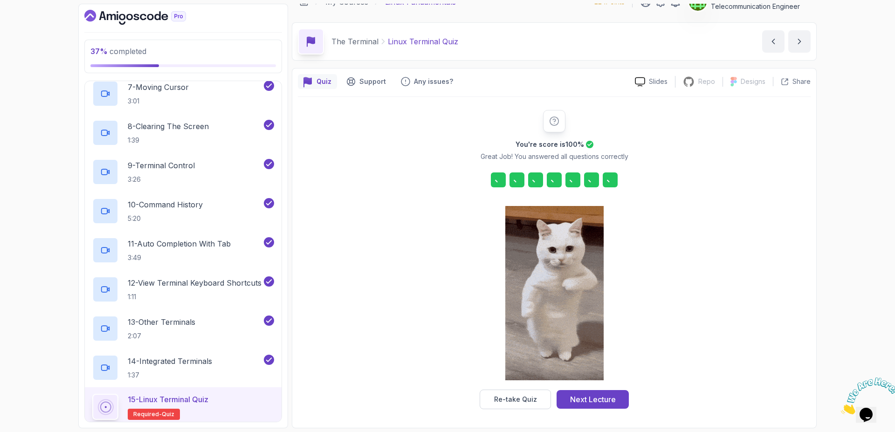
scroll to position [15, 0]
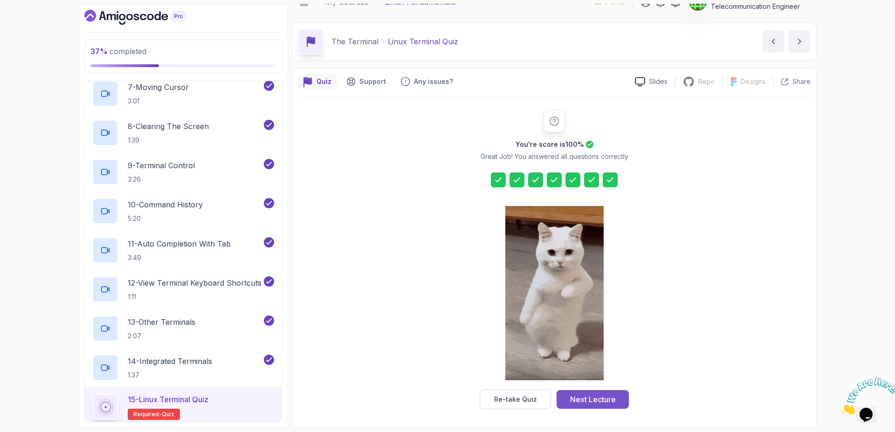
click at [613, 398] on div "Next Lecture" at bounding box center [593, 399] width 46 height 11
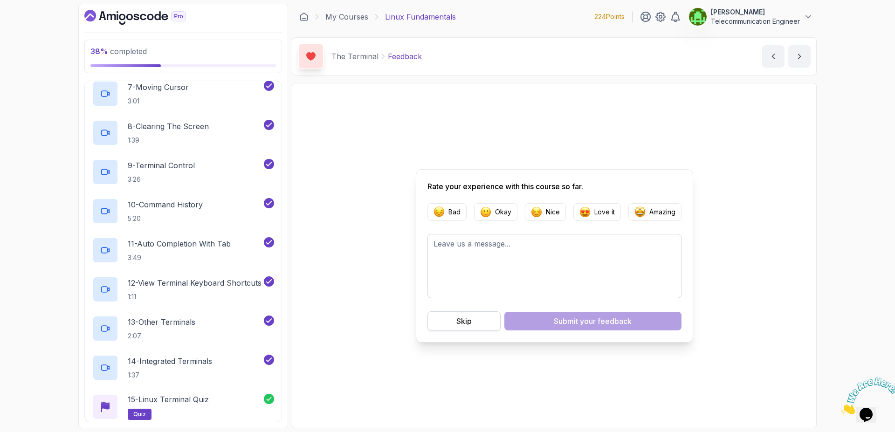
click at [456, 324] on button "Skip" at bounding box center [464, 322] width 73 height 20
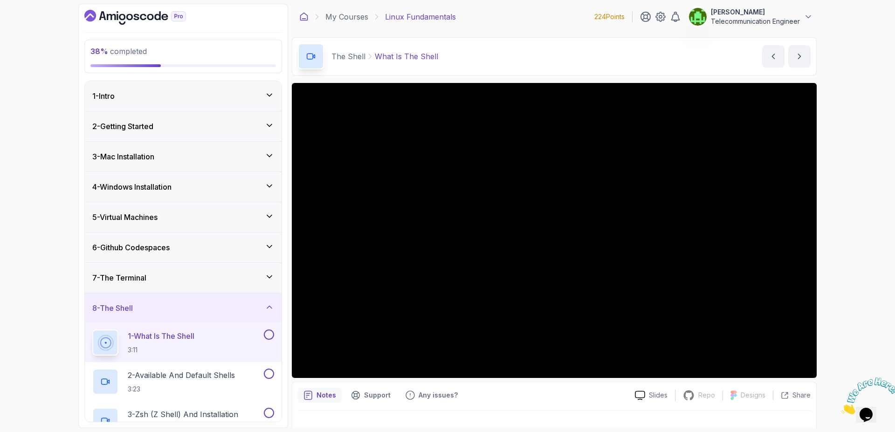
click at [305, 19] on icon at bounding box center [304, 16] width 7 height 7
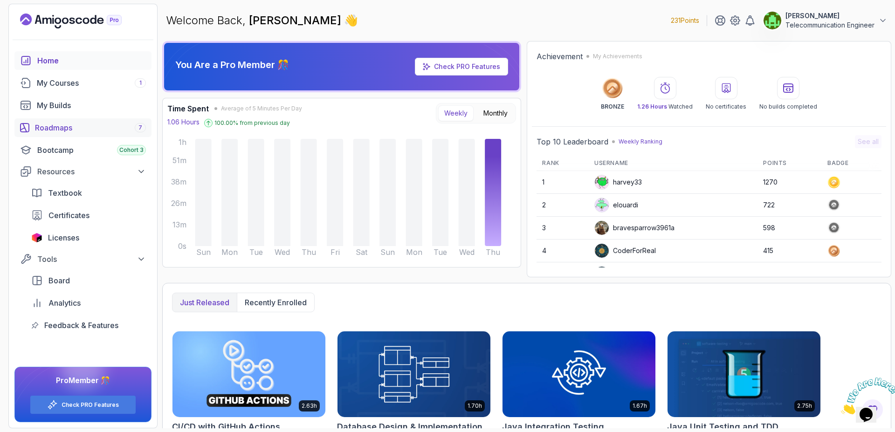
click at [56, 131] on div "Roadmaps 7" at bounding box center [90, 127] width 111 height 11
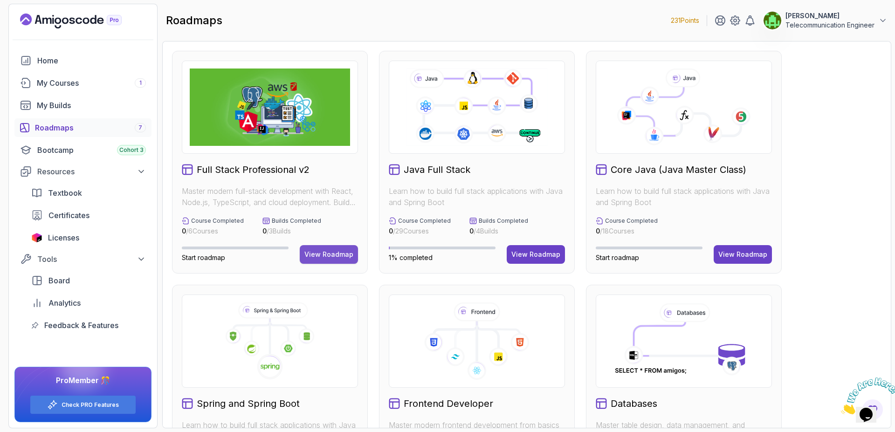
click at [327, 257] on div "View Roadmap" at bounding box center [329, 254] width 49 height 9
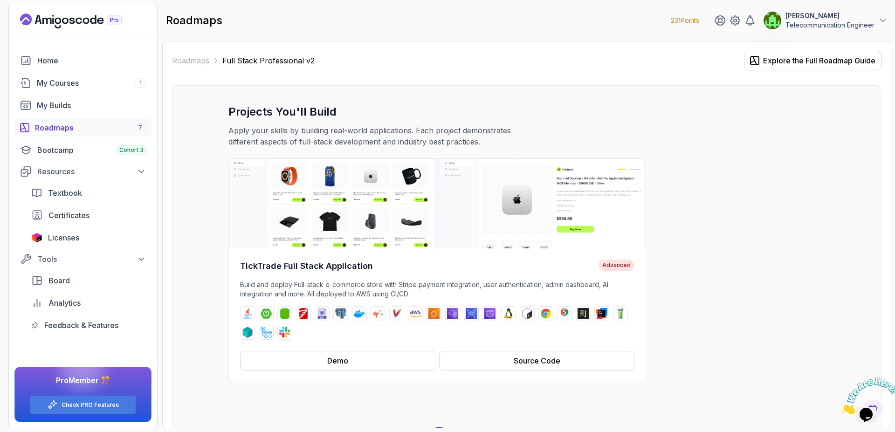
click at [124, 133] on link "Roadmaps 7" at bounding box center [82, 127] width 137 height 19
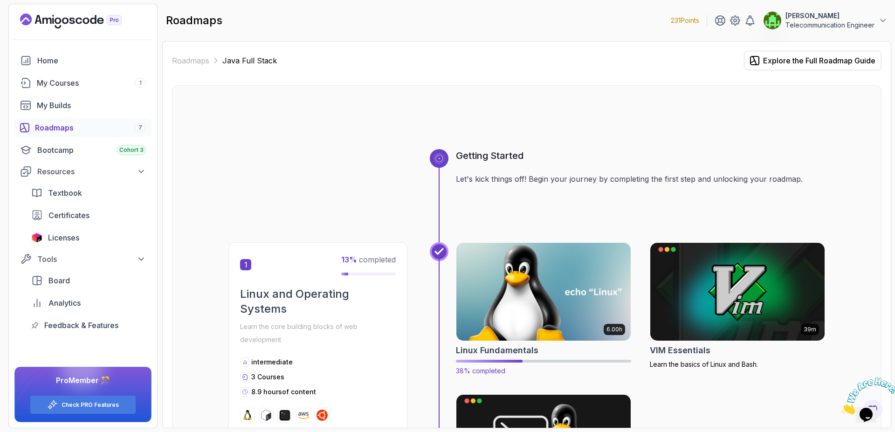
click at [471, 295] on img at bounding box center [543, 292] width 183 height 103
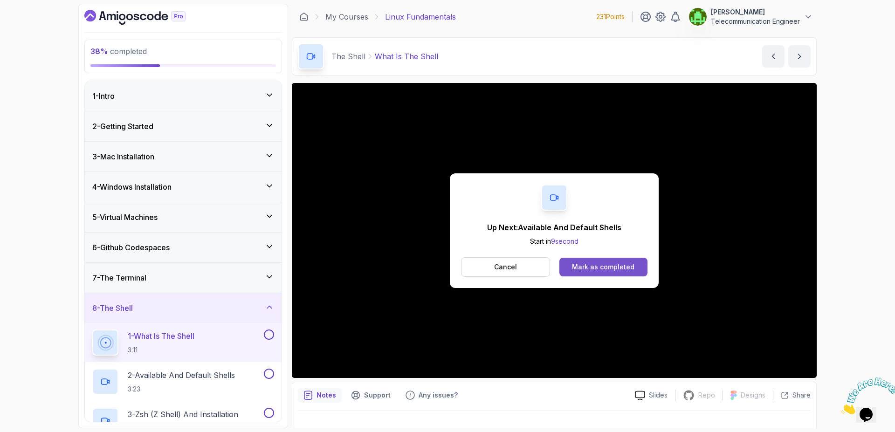
click at [619, 266] on div "Mark as completed" at bounding box center [603, 267] width 62 height 9
